Goal: Find specific page/section: Find specific page/section

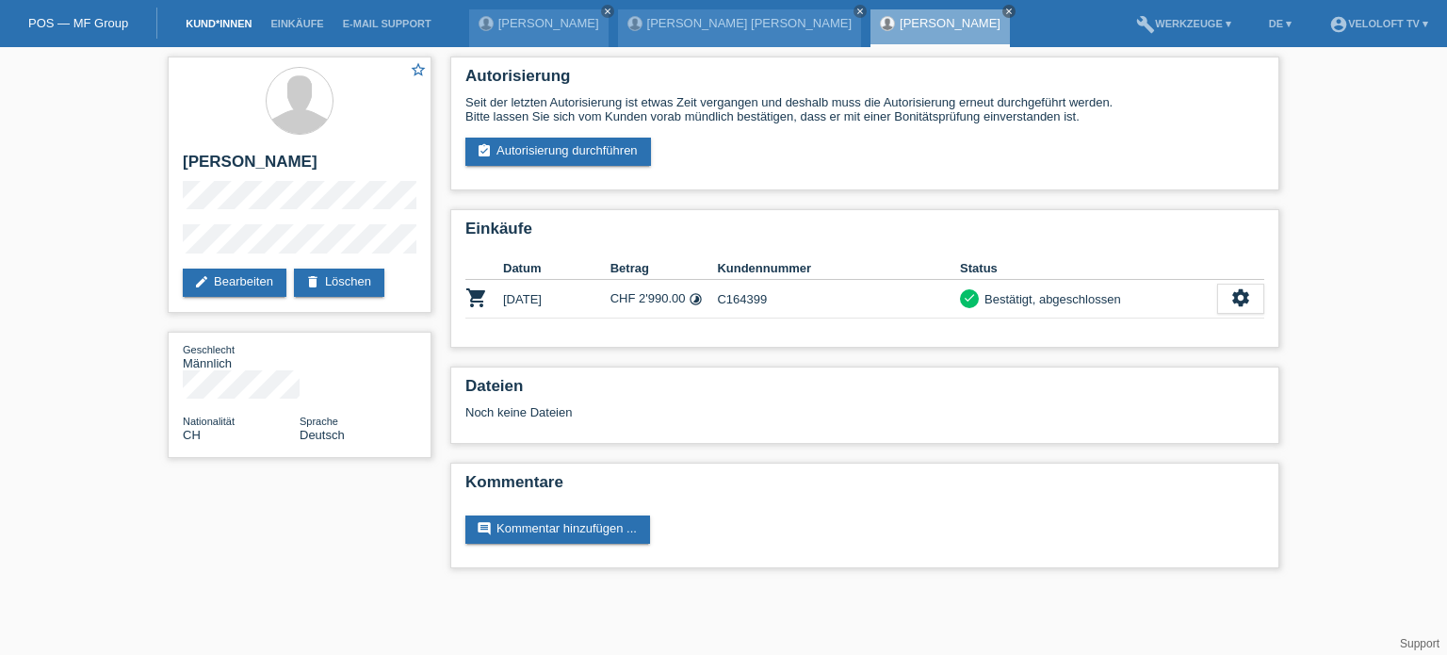
click at [237, 25] on link "Kund*innen" at bounding box center [218, 23] width 85 height 11
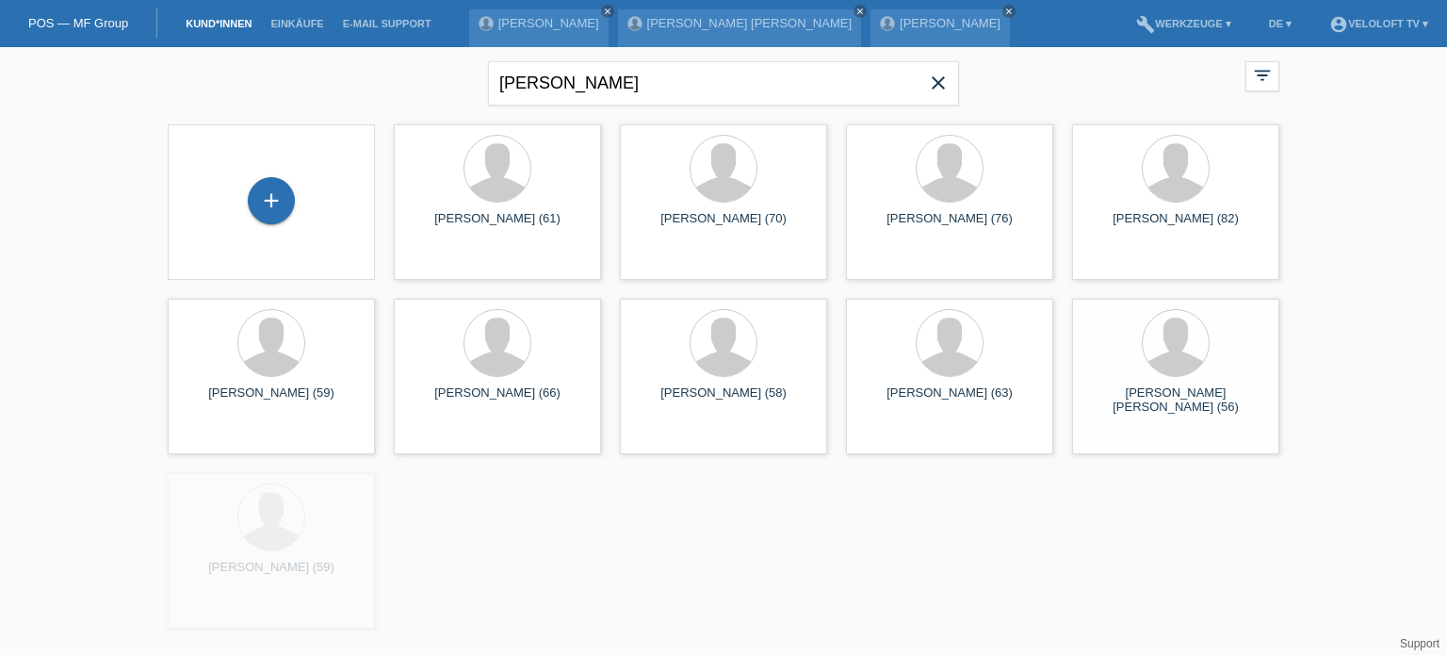
click at [939, 79] on icon "close" at bounding box center [938, 83] width 23 height 23
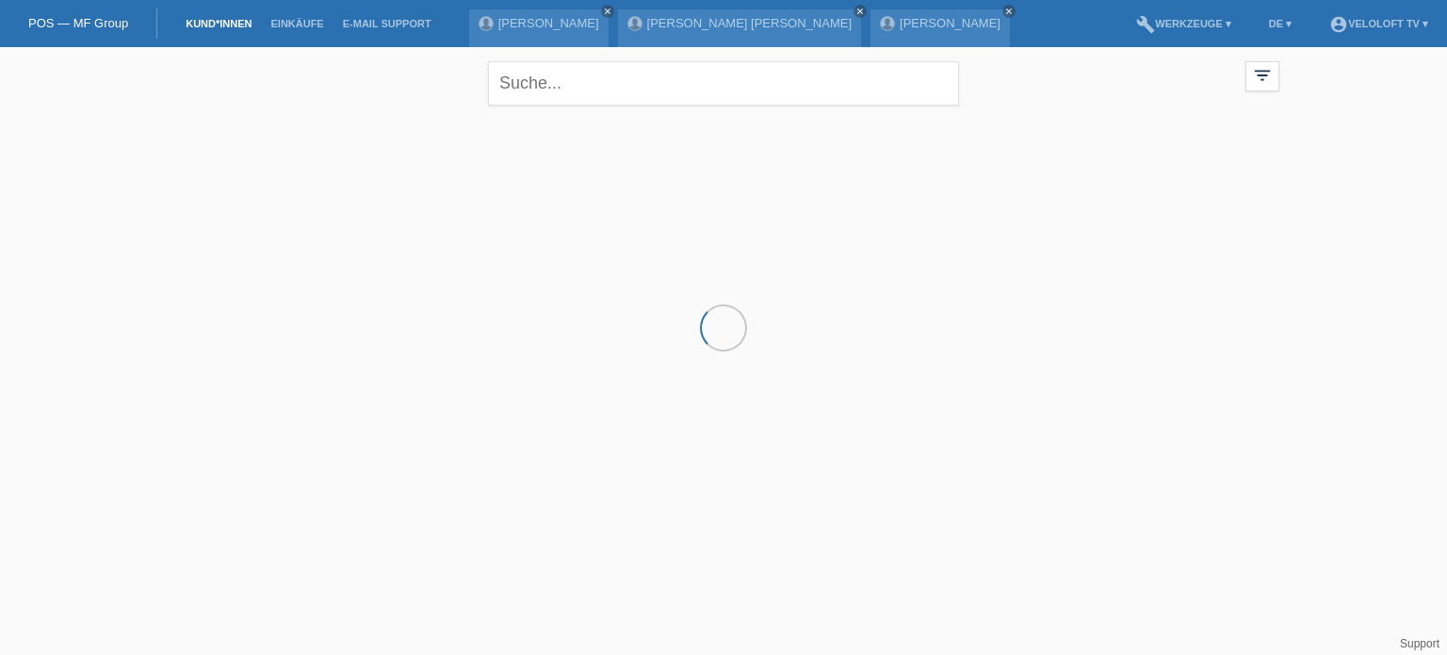
click at [220, 29] on link "Kund*innen" at bounding box center [218, 23] width 85 height 11
click at [595, 89] on input "text" at bounding box center [723, 83] width 471 height 44
type input "[PERSON_NAME]"
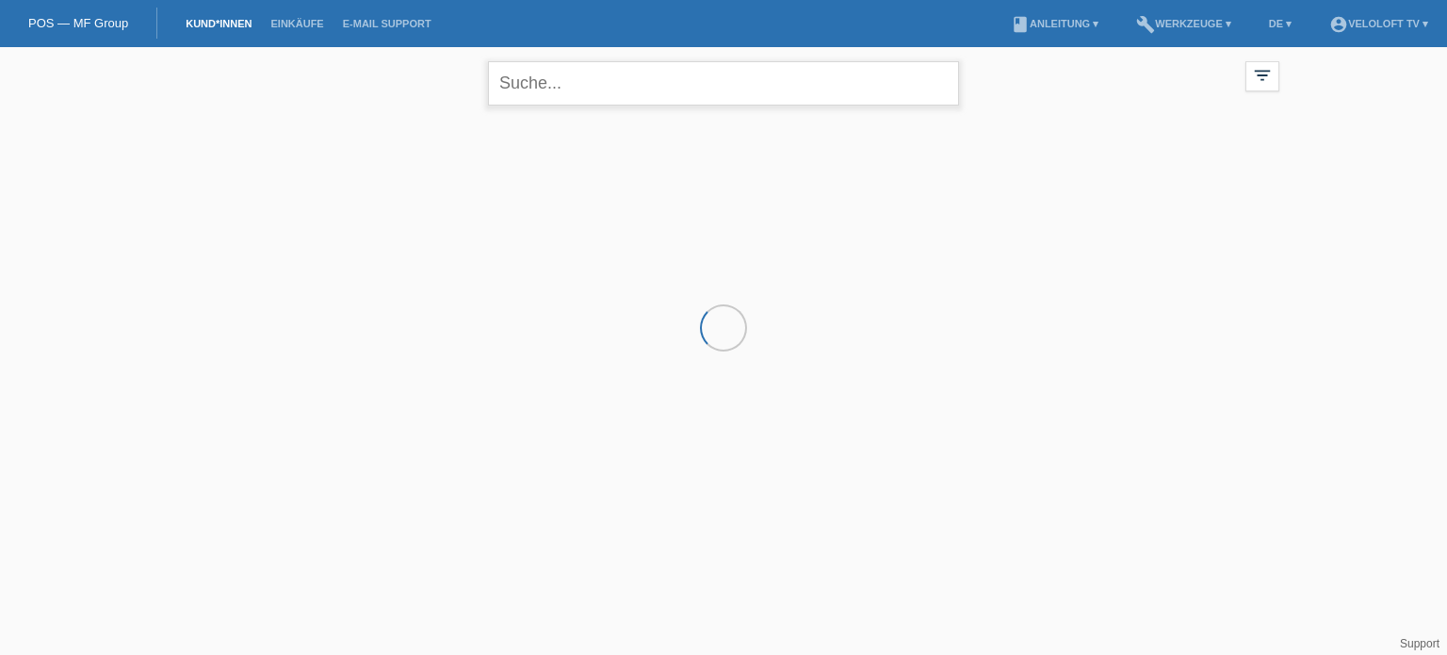
click at [620, 91] on input "text" at bounding box center [723, 83] width 471 height 44
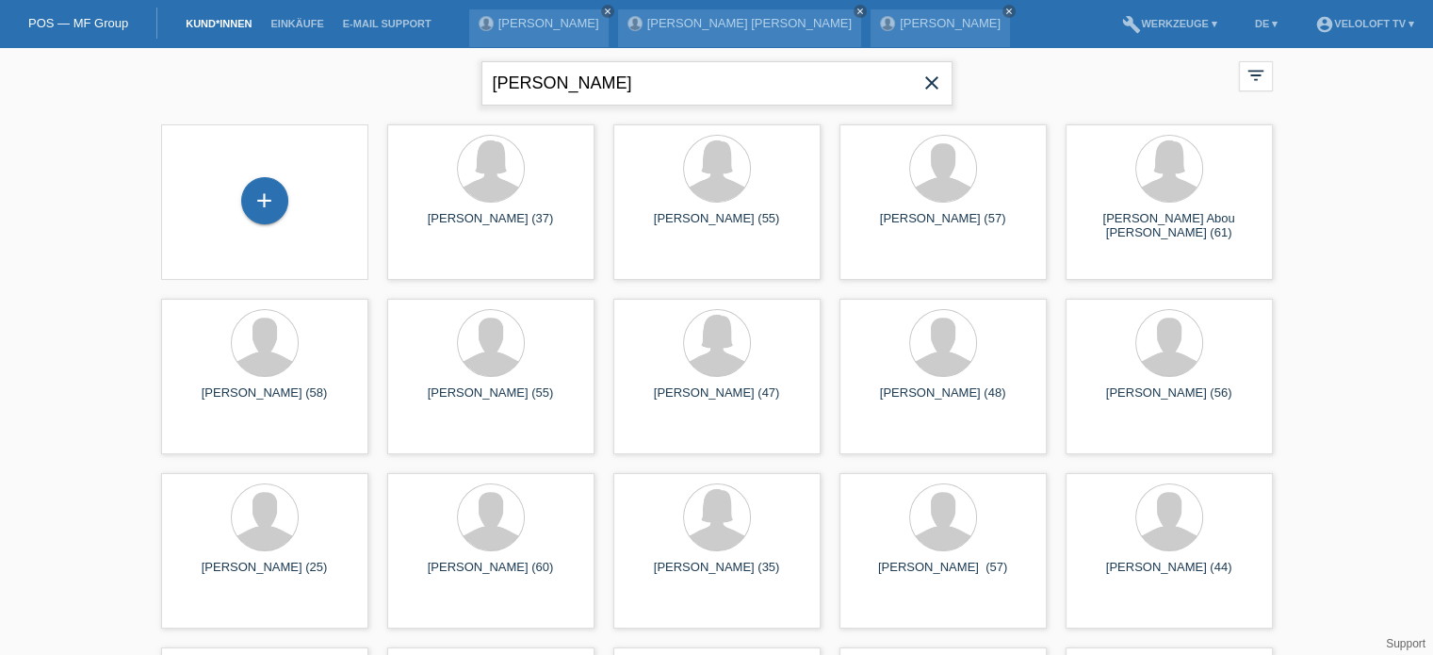
type input "[PERSON_NAME]"
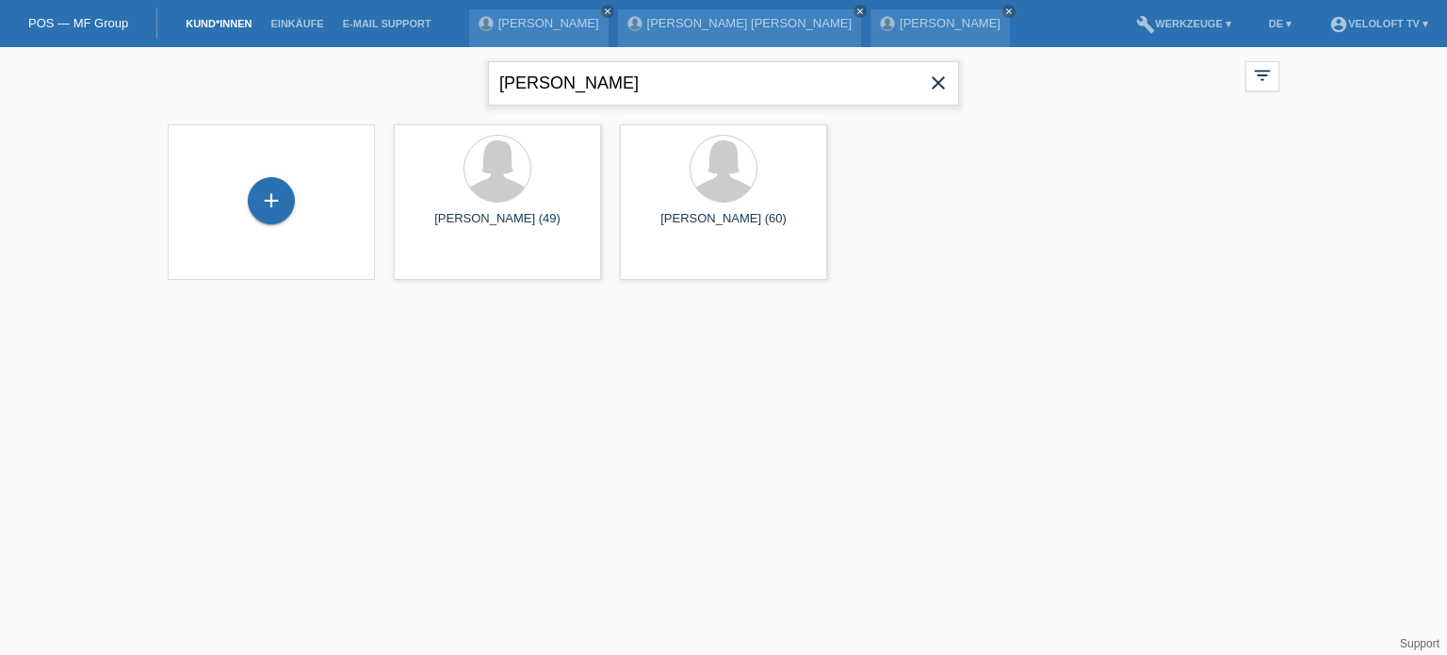
drag, startPoint x: 720, startPoint y: 78, endPoint x: 501, endPoint y: 82, distance: 218.5
click at [501, 82] on input "[PERSON_NAME]" at bounding box center [723, 83] width 471 height 44
click at [403, 303] on html "POS — MF Group Kund*innen Einkäufe E-Mail Support [PERSON_NAME] close close menu" at bounding box center [723, 151] width 1447 height 303
click at [396, 98] on div "[PERSON_NAME] close filter_list view_module Alle Kund*innen anzeigen star Marki…" at bounding box center [723, 81] width 1130 height 68
click at [680, 77] on input "[PERSON_NAME]" at bounding box center [723, 83] width 471 height 44
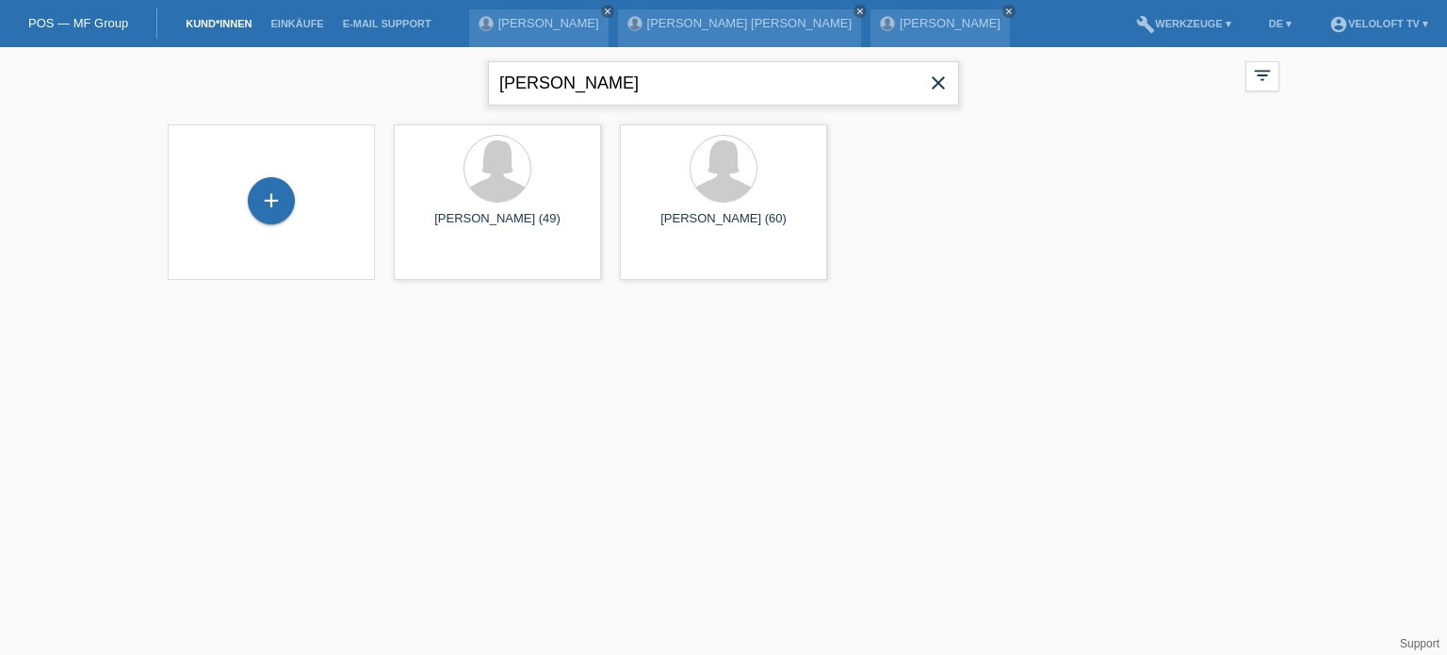
drag, startPoint x: 737, startPoint y: 81, endPoint x: 501, endPoint y: 81, distance: 236.4
click at [501, 81] on input "[PERSON_NAME]" at bounding box center [723, 83] width 471 height 44
click at [417, 303] on html "POS — MF Group Kund*innen Einkäufe E-Mail Support [PERSON_NAME] close close menu" at bounding box center [723, 151] width 1447 height 303
